Goal: Navigation & Orientation: Find specific page/section

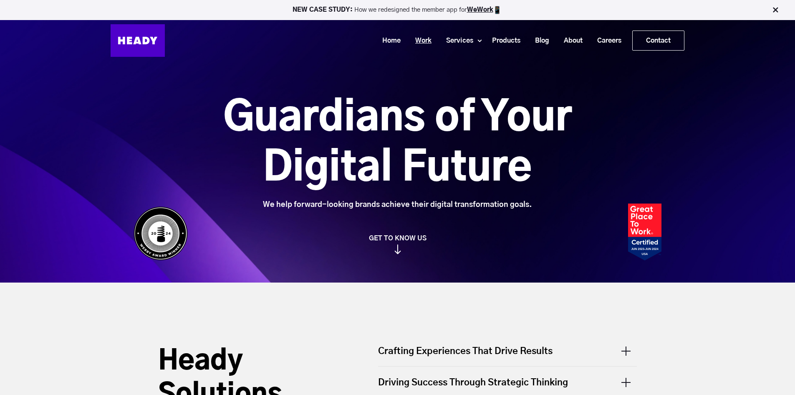
click at [416, 39] on link "Work" at bounding box center [420, 40] width 31 height 15
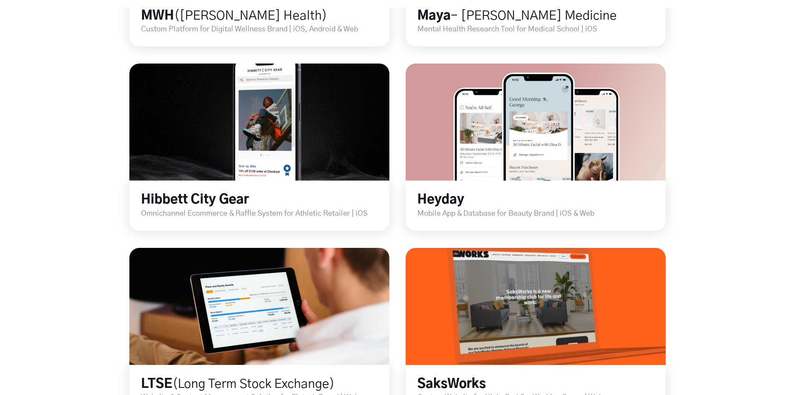
scroll to position [710, 0]
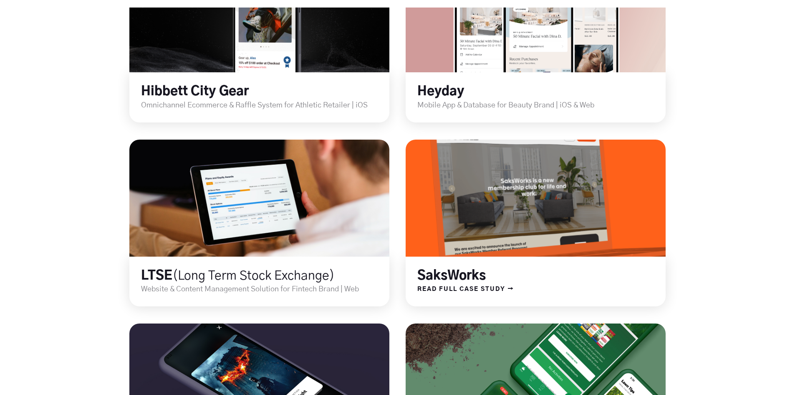
click at [498, 175] on link at bounding box center [535, 198] width 312 height 140
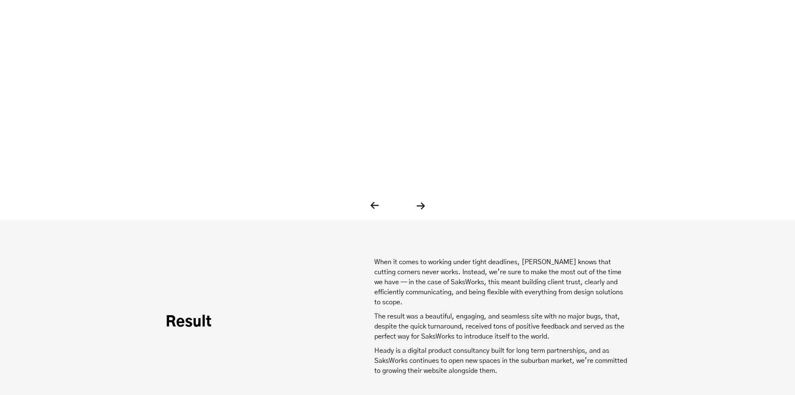
scroll to position [2296, 0]
